Goal: Navigation & Orientation: Find specific page/section

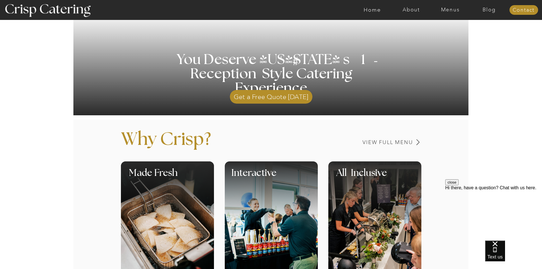
scroll to position [28, 0]
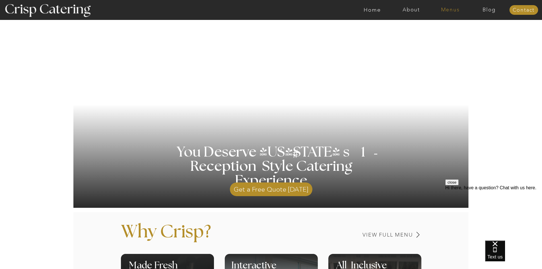
click at [443, 11] on nav "Menus" at bounding box center [450, 10] width 39 height 6
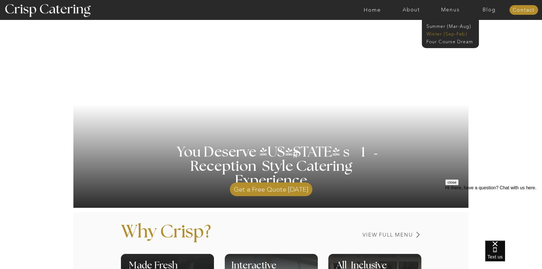
click at [432, 34] on nav "Winter (Sep-Feb)" at bounding box center [449, 33] width 47 height 5
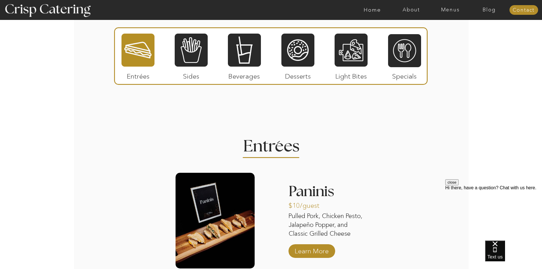
scroll to position [608, 0]
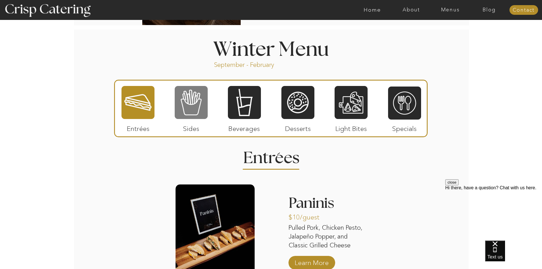
click at [191, 107] on div at bounding box center [191, 102] width 33 height 34
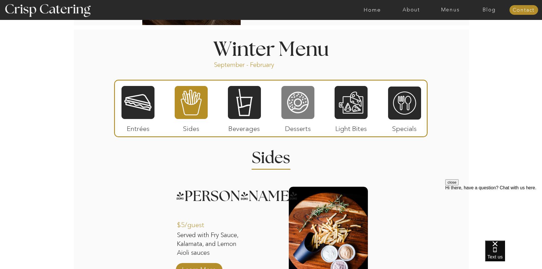
click at [290, 98] on div at bounding box center [297, 102] width 33 height 34
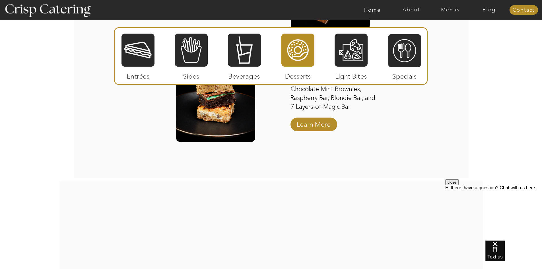
scroll to position [978, 0]
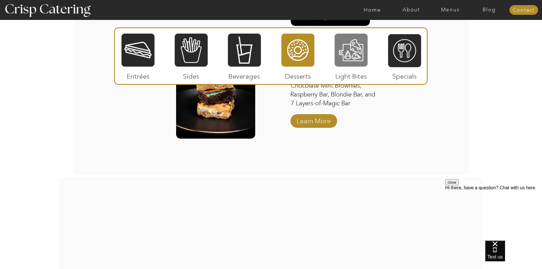
click at [351, 52] on div at bounding box center [351, 50] width 33 height 34
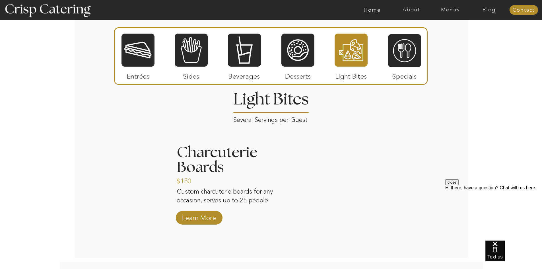
scroll to position [665, 0]
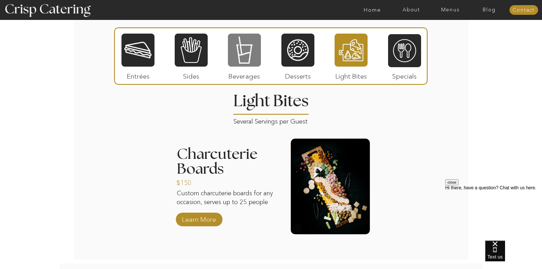
click at [248, 62] on div at bounding box center [244, 50] width 33 height 34
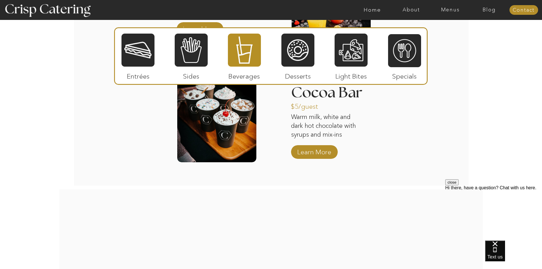
scroll to position [1149, 0]
